Goal: Task Accomplishment & Management: Manage account settings

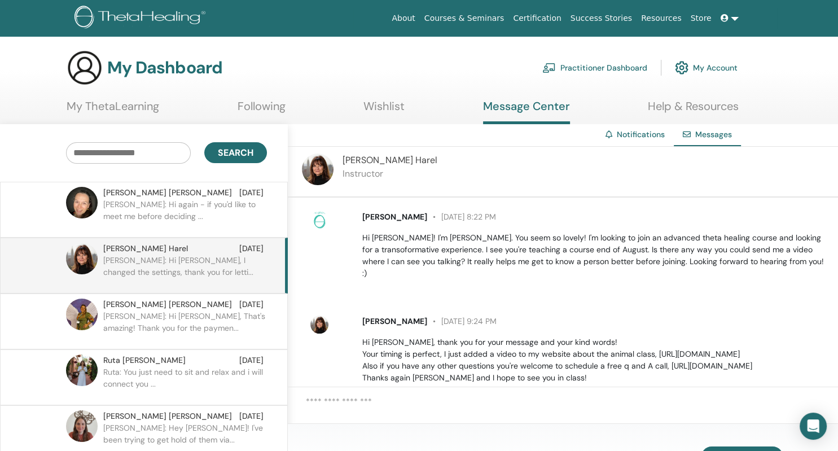
click at [365, 157] on span "Naomi Harel" at bounding box center [390, 160] width 95 height 12
click at [327, 166] on img at bounding box center [318, 170] width 32 height 32
click at [376, 147] on div "Naomi Harel Instructor" at bounding box center [563, 172] width 550 height 51
click at [119, 246] on span "Naomi Harel" at bounding box center [145, 249] width 85 height 12
click at [329, 170] on img at bounding box center [318, 170] width 32 height 32
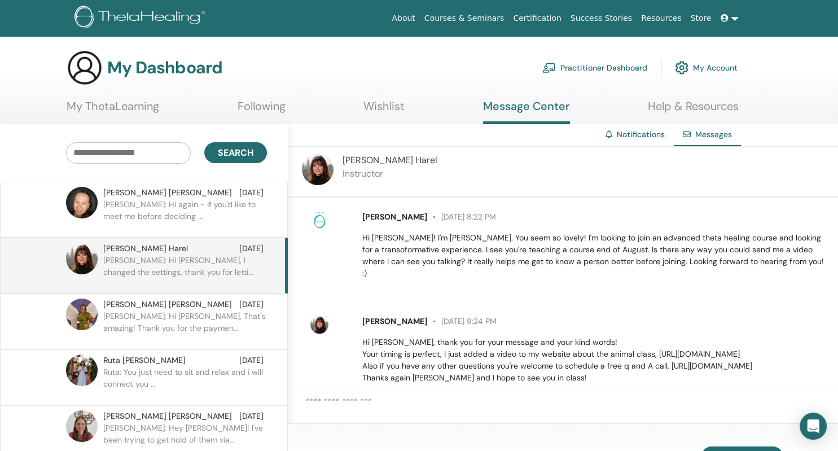
click at [418, 220] on span "[PERSON_NAME]" at bounding box center [394, 217] width 65 height 10
click at [382, 161] on span "Naomi Harel" at bounding box center [390, 160] width 95 height 12
drag, startPoint x: 382, startPoint y: 161, endPoint x: 358, endPoint y: 161, distance: 23.7
click at [380, 161] on span "Naomi Harel" at bounding box center [390, 160] width 95 height 12
click at [351, 161] on span "Naomi Harel" at bounding box center [390, 160] width 95 height 12
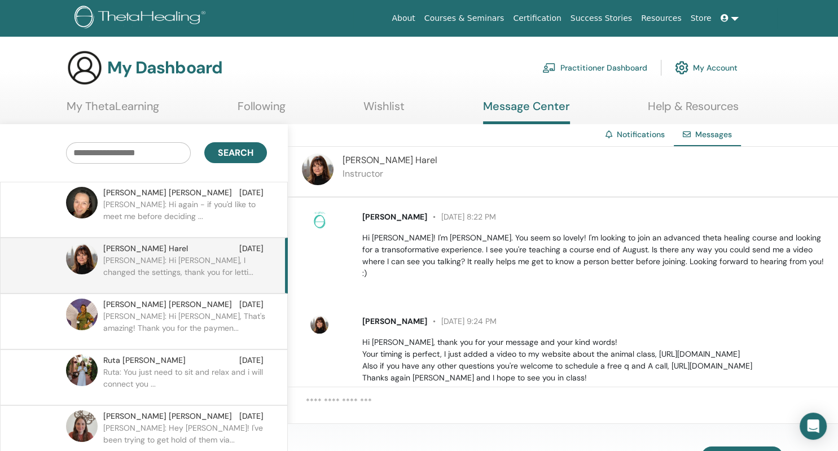
click at [351, 161] on span "Naomi Harel" at bounding box center [390, 160] width 95 height 12
click at [813, 427] on icon "Open Intercom Messenger" at bounding box center [813, 426] width 13 height 15
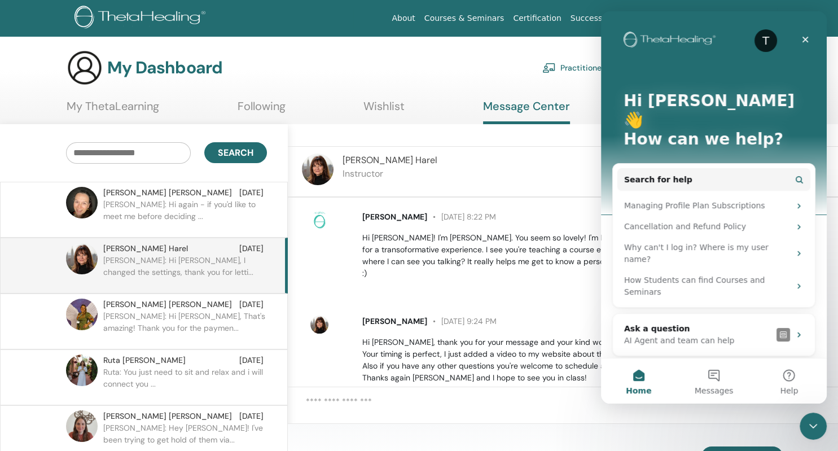
click at [570, 321] on div "Naomi Harel August 4 at 9:24 PM Hi Diana, thank you for your message and your k…" at bounding box center [594, 350] width 480 height 68
click at [804, 42] on icon "Close" at bounding box center [806, 40] width 6 height 6
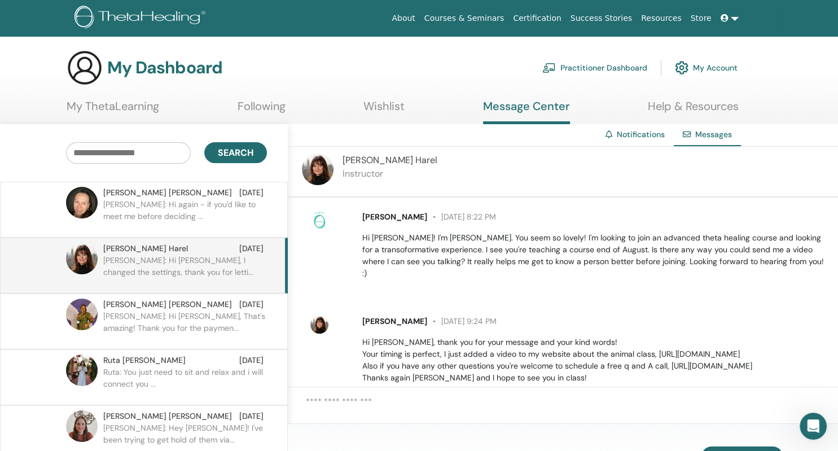
click at [689, 69] on link "My Account" at bounding box center [706, 67] width 63 height 25
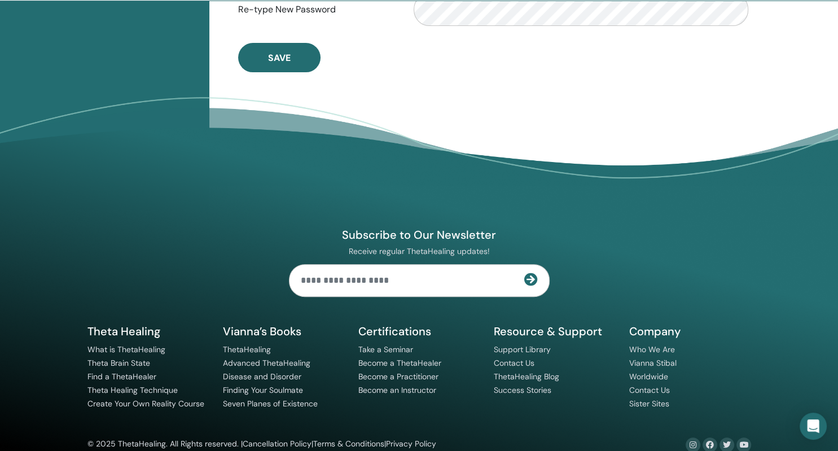
scroll to position [469, 0]
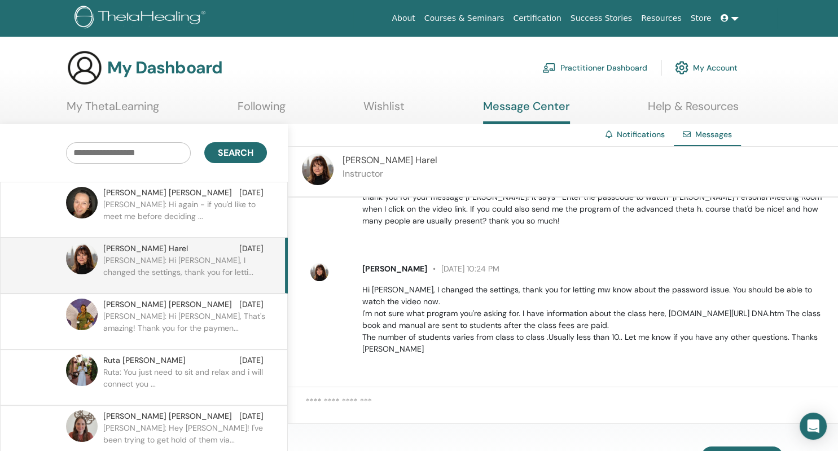
scroll to position [261, 0]
click at [496, 20] on link "Courses & Seminars" at bounding box center [464, 18] width 89 height 21
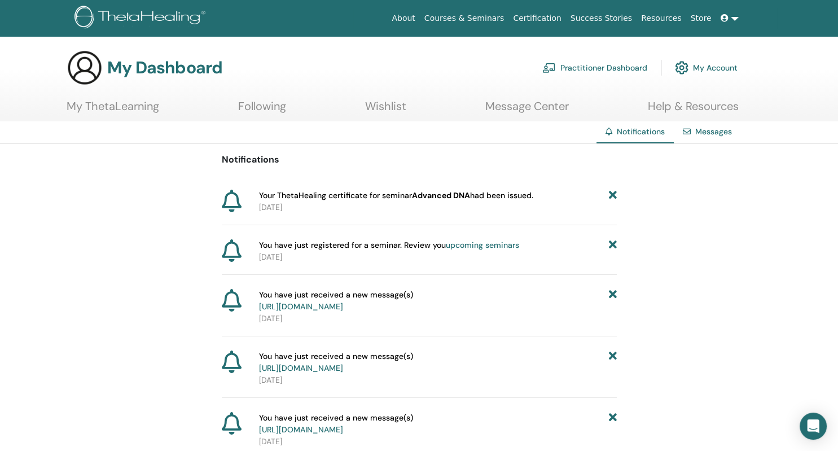
click at [498, 204] on p "[DATE]" at bounding box center [438, 208] width 358 height 12
click at [279, 110] on link "Following" at bounding box center [262, 110] width 48 height 22
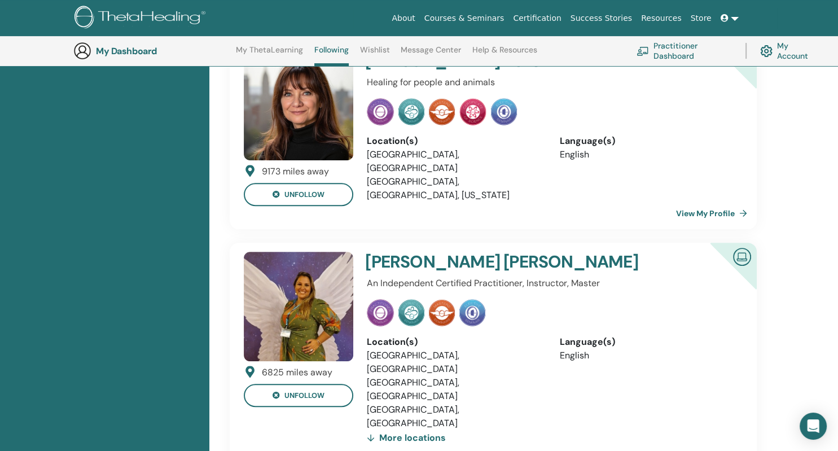
scroll to position [288, 0]
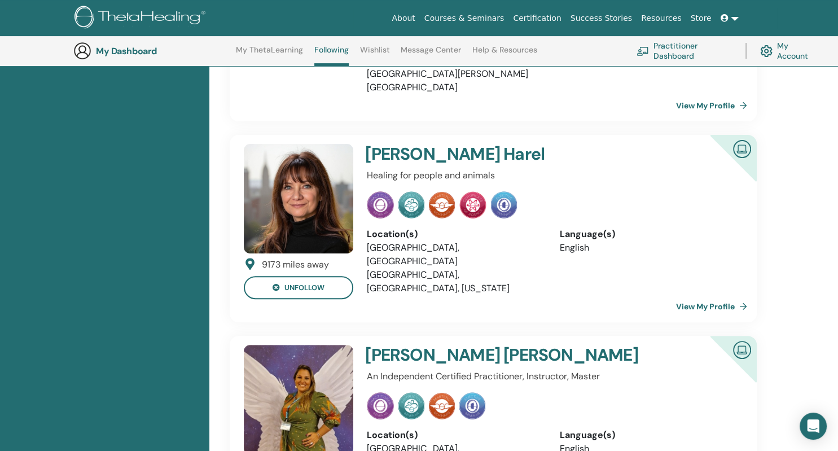
click at [405, 144] on h4 "Naomi Harel" at bounding box center [519, 154] width 308 height 20
click at [417, 241] on li "United States of America, USA" at bounding box center [455, 254] width 176 height 27
click at [708, 295] on link "View My Profile" at bounding box center [714, 306] width 76 height 23
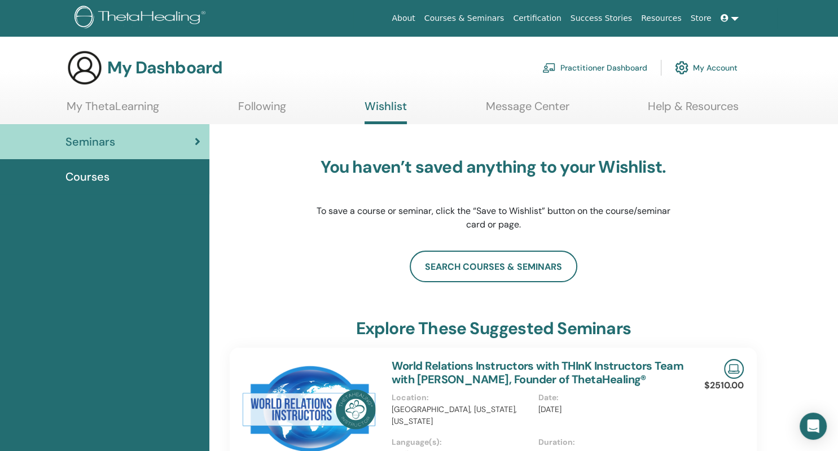
click at [98, 178] on span "Courses" at bounding box center [87, 176] width 44 height 17
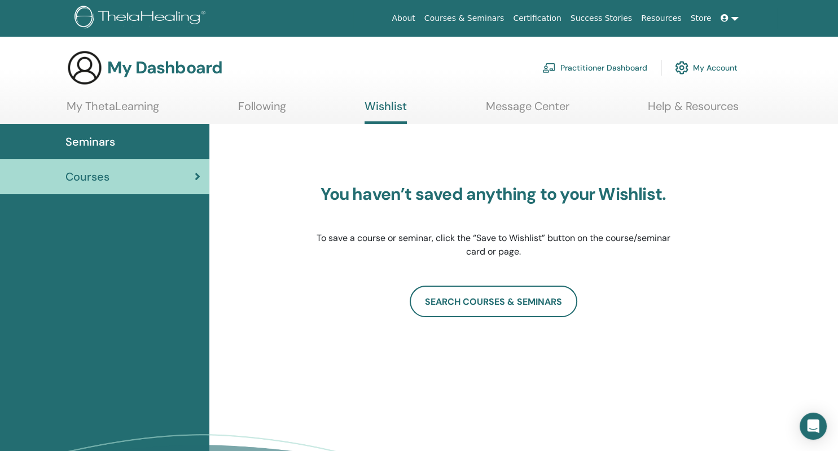
drag, startPoint x: 113, startPoint y: 139, endPoint x: 166, endPoint y: 75, distance: 83.8
click at [114, 139] on span "Seminars" at bounding box center [90, 141] width 50 height 17
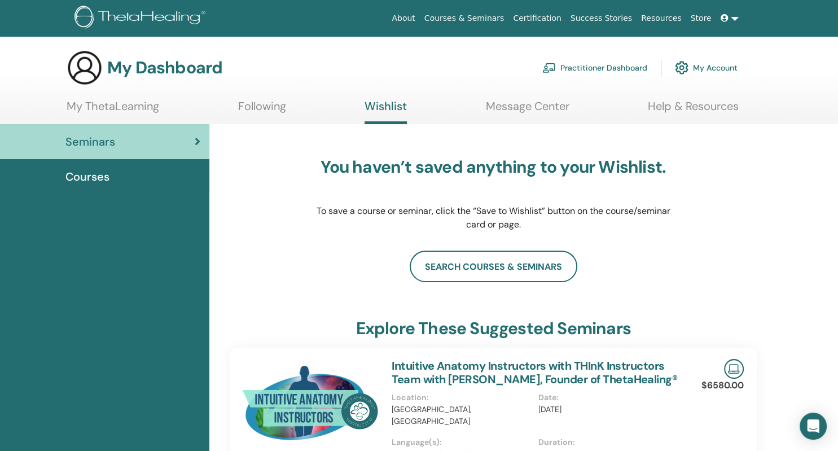
click at [143, 110] on link "My ThetaLearning" at bounding box center [113, 110] width 93 height 22
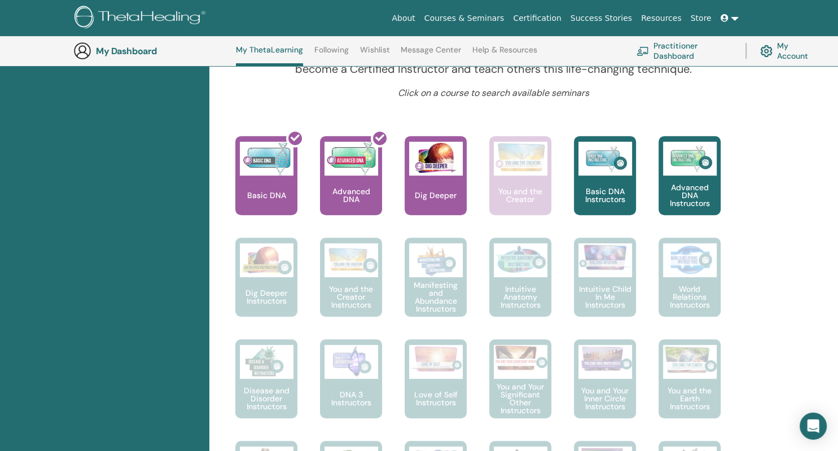
scroll to position [288, 0]
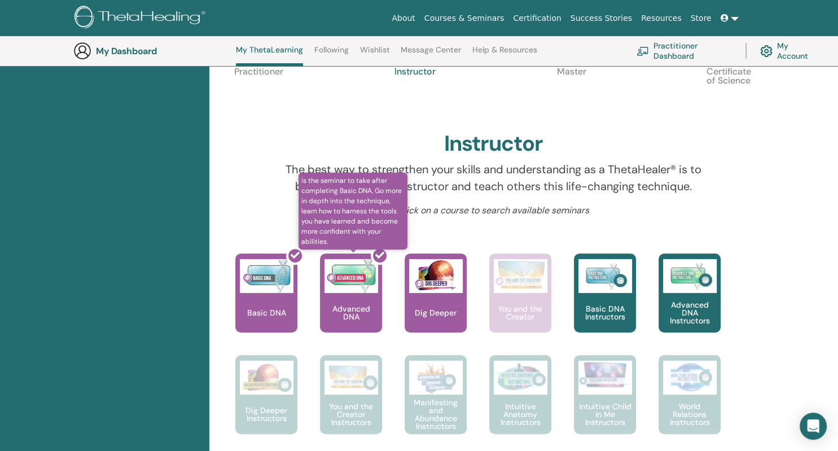
click at [354, 287] on div at bounding box center [358, 298] width 62 height 102
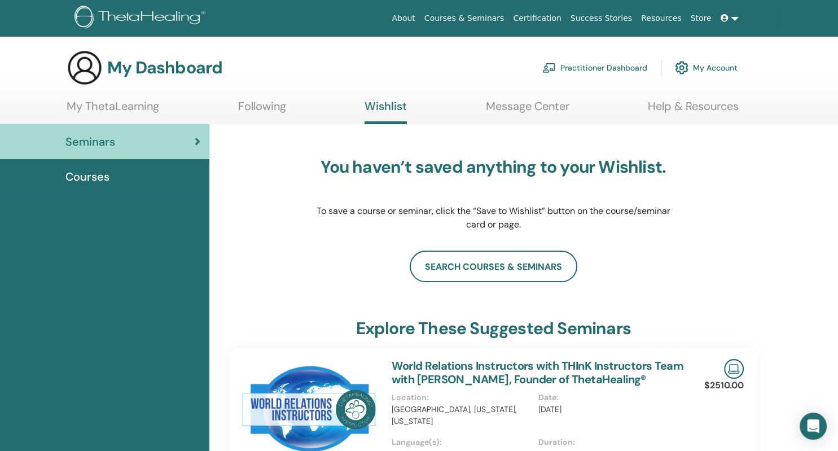
click at [123, 178] on div "Courses" at bounding box center [104, 176] width 191 height 17
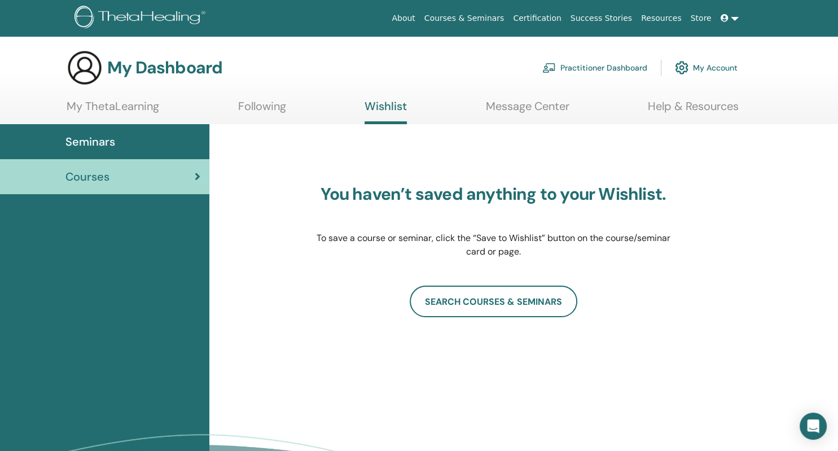
click at [125, 139] on div "Seminars" at bounding box center [104, 141] width 191 height 17
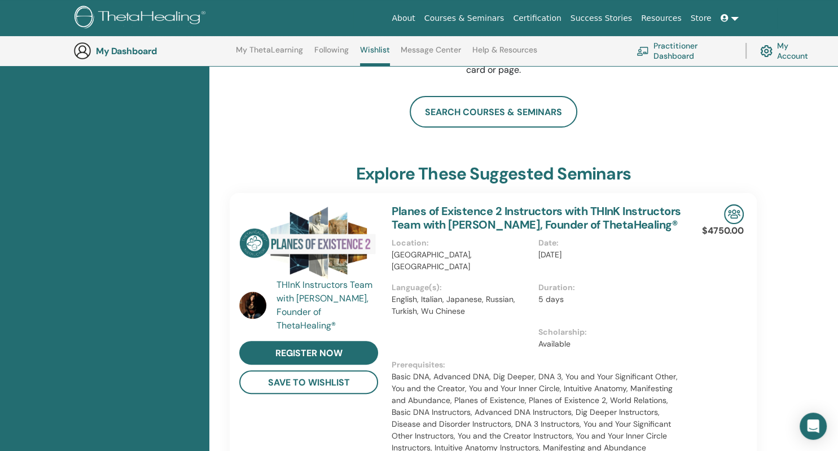
scroll to position [288, 0]
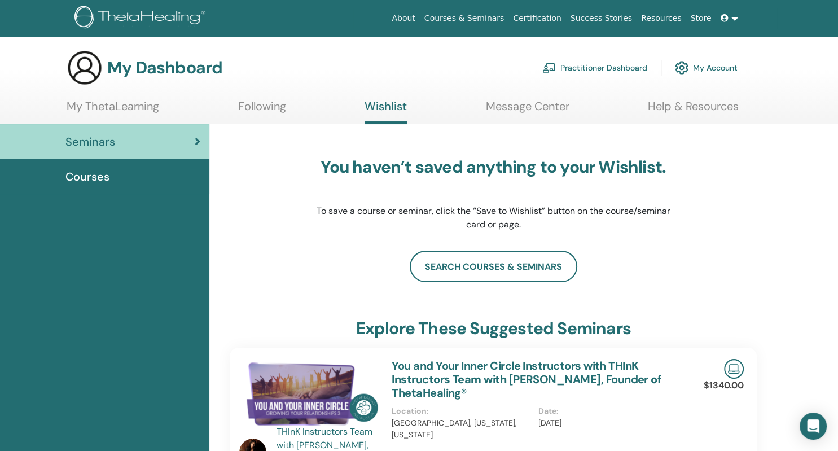
click at [715, 69] on link "My Account" at bounding box center [706, 67] width 63 height 25
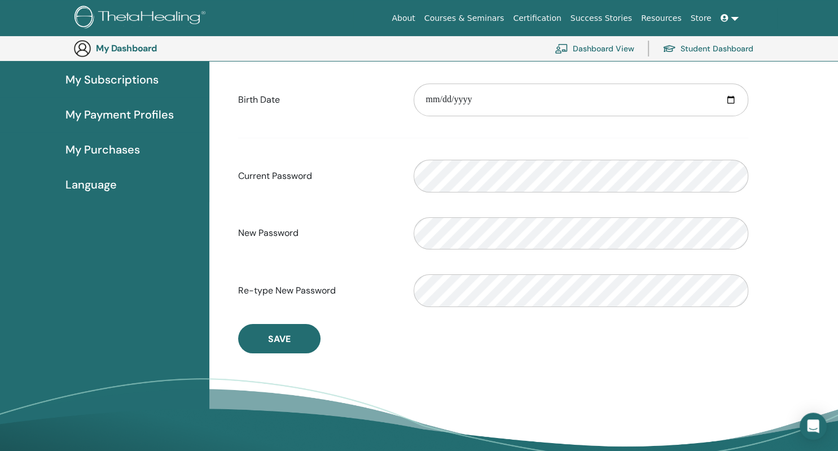
scroll to position [283, 0]
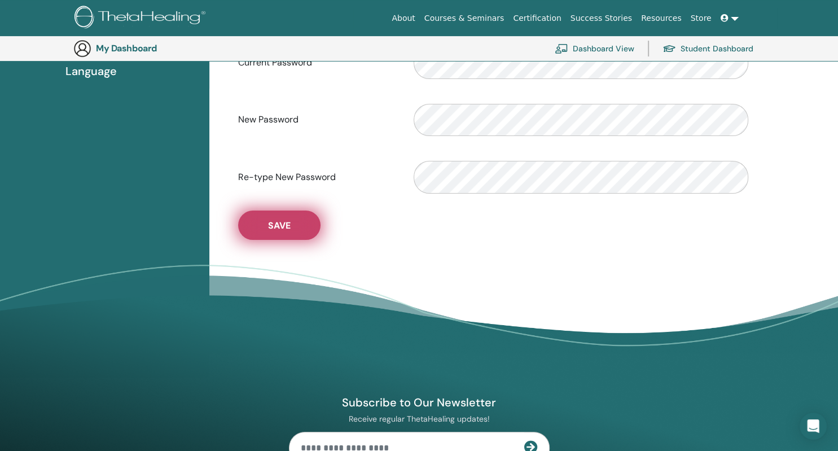
click at [279, 236] on button "Save" at bounding box center [279, 225] width 82 height 29
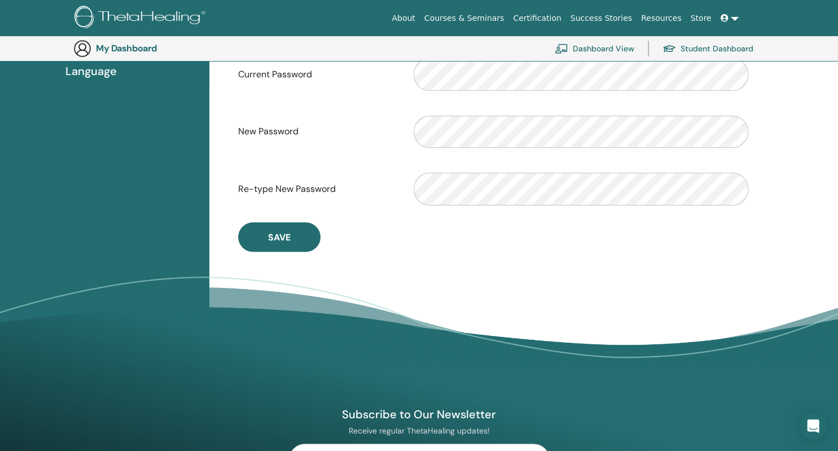
scroll to position [0, 0]
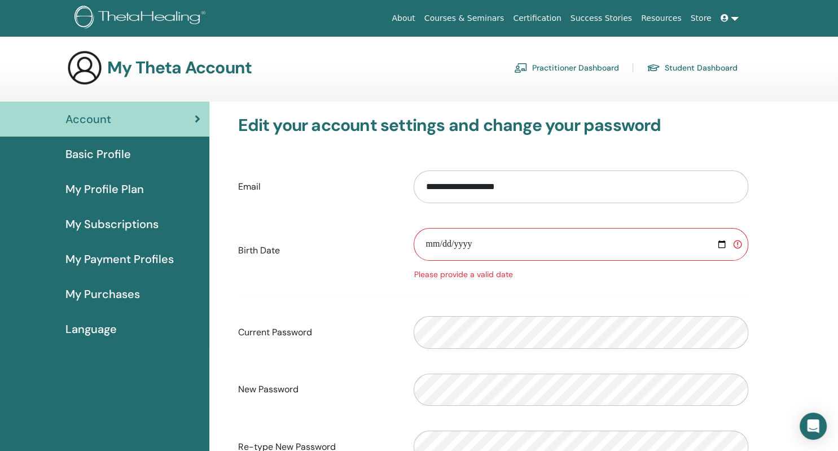
click at [125, 290] on span "My Purchases" at bounding box center [102, 294] width 75 height 17
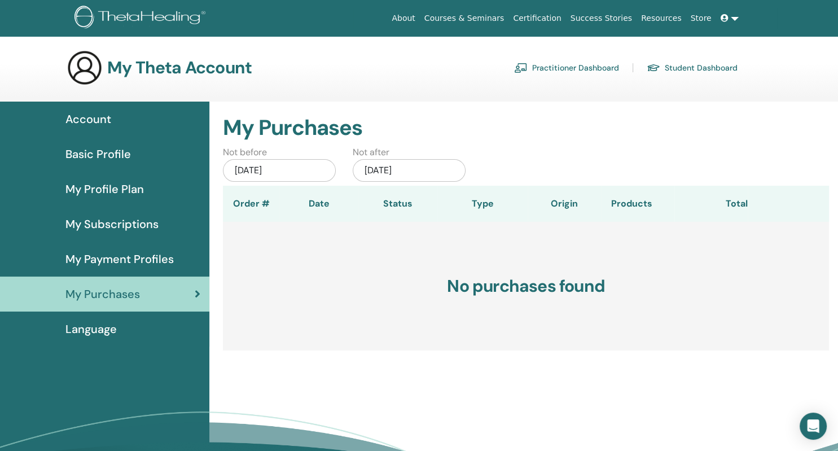
click at [113, 152] on span "Basic Profile" at bounding box center [97, 154] width 65 height 17
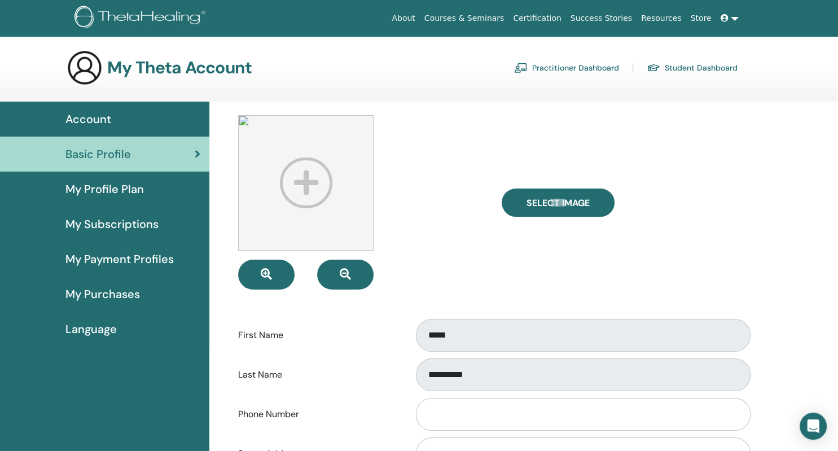
click at [120, 197] on span "My Profile Plan" at bounding box center [104, 189] width 78 height 17
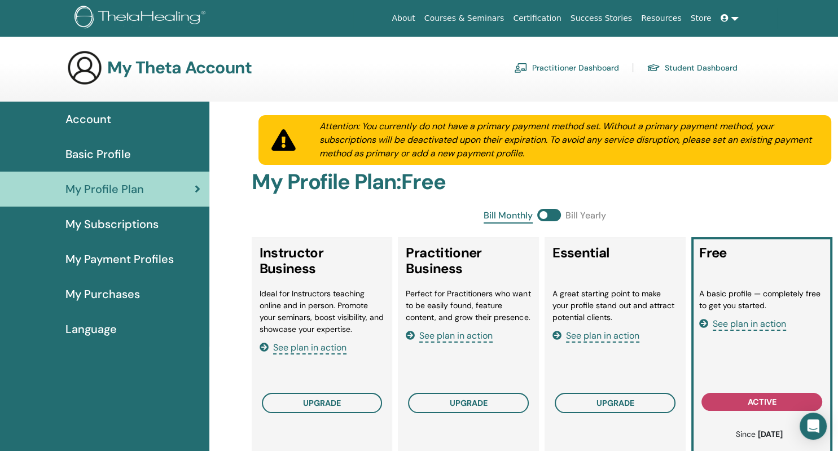
click at [91, 125] on span "Account" at bounding box center [88, 119] width 46 height 17
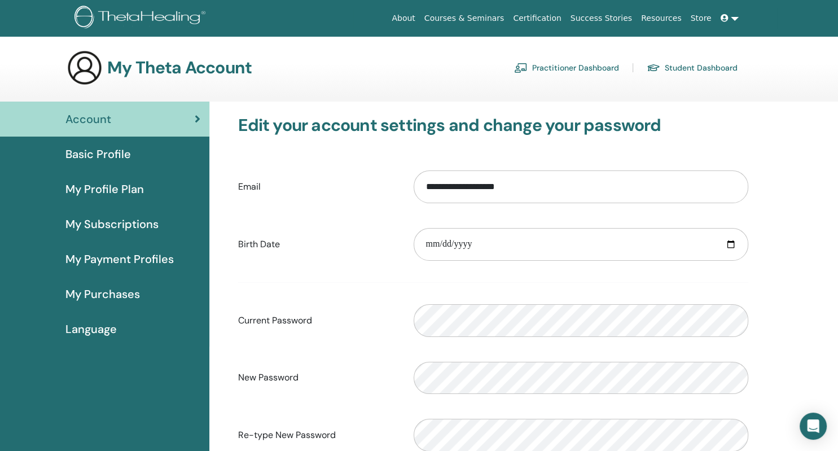
click at [178, 60] on h3 "My Theta Account" at bounding box center [179, 68] width 145 height 20
click at [592, 72] on link "Practitioner Dashboard" at bounding box center [566, 68] width 105 height 18
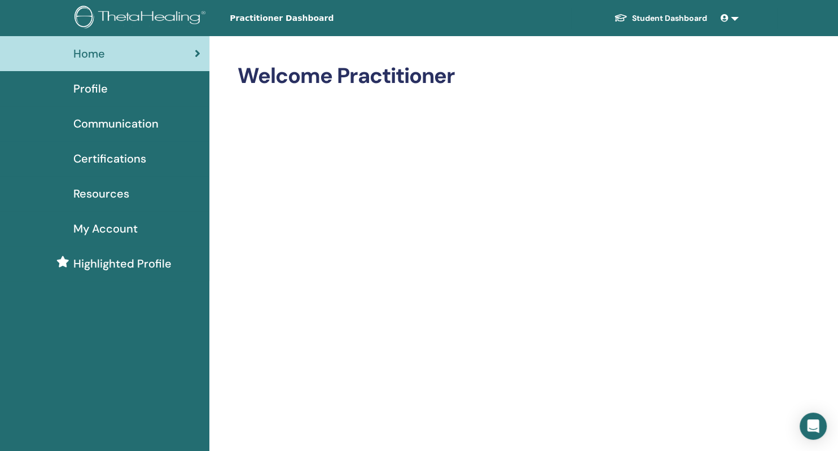
click at [127, 155] on span "Certifications" at bounding box center [109, 158] width 73 height 17
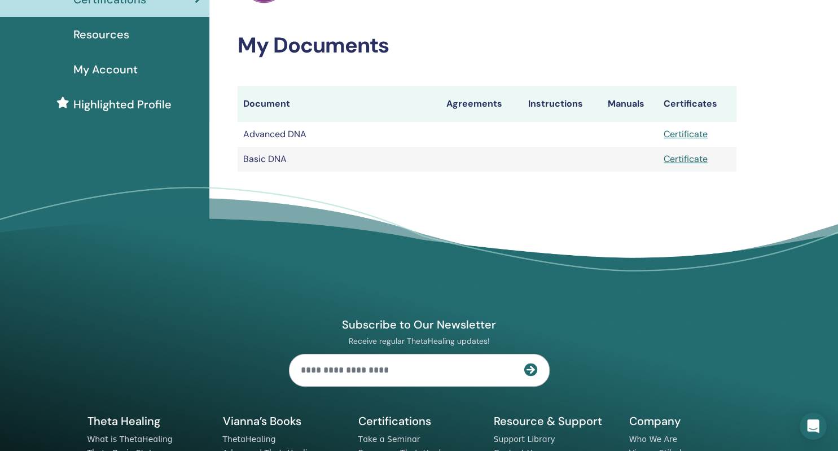
scroll to position [258, 0]
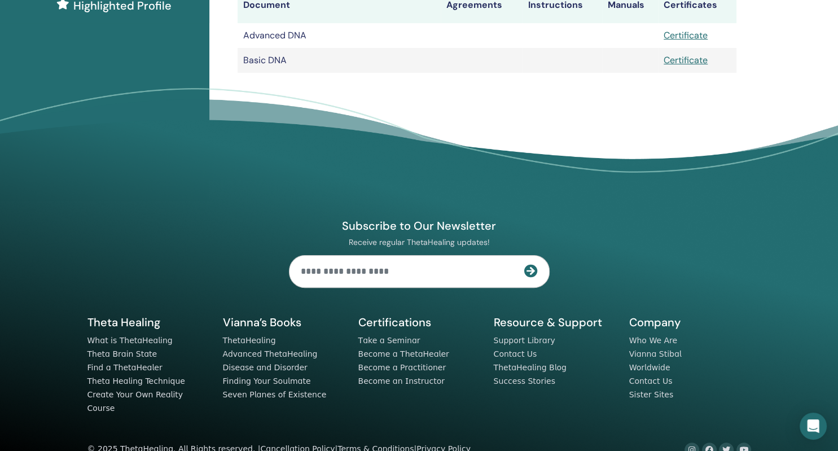
drag, startPoint x: 290, startPoint y: 37, endPoint x: 296, endPoint y: 40, distance: 6.8
click at [290, 37] on td "Advanced DNA" at bounding box center [339, 35] width 203 height 25
click at [693, 30] on link "Certificate" at bounding box center [686, 35] width 44 height 12
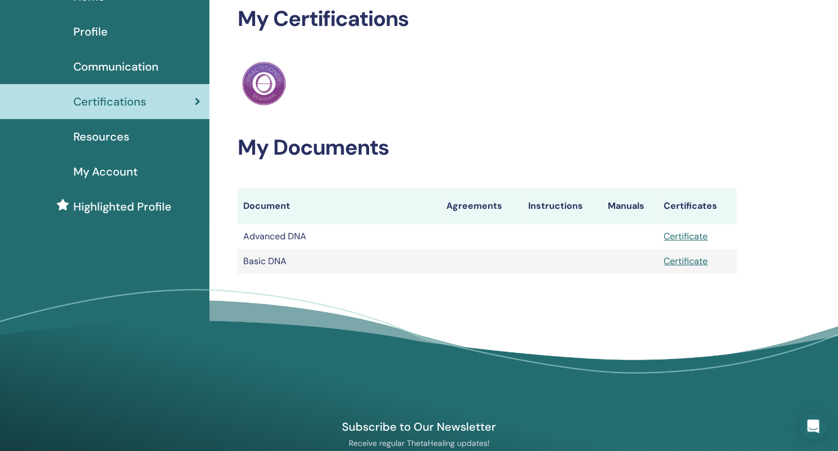
scroll to position [0, 0]
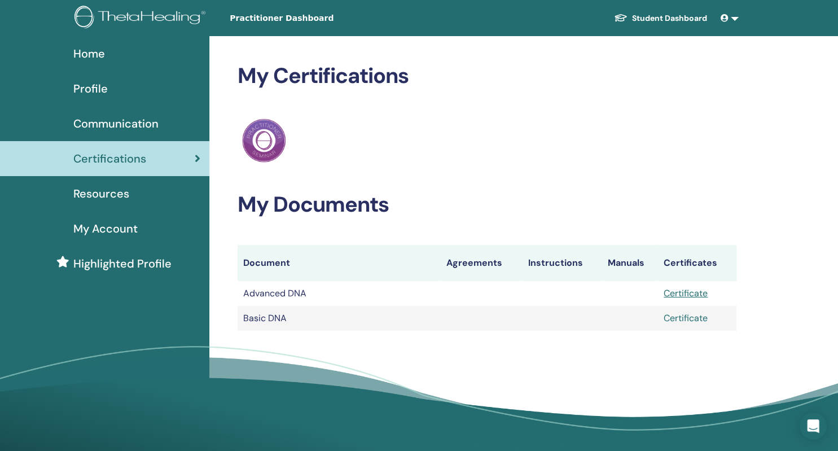
click at [697, 319] on link "Certificate" at bounding box center [686, 318] width 44 height 12
